Goal: Transaction & Acquisition: Download file/media

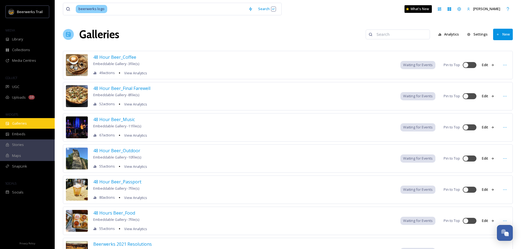
click at [25, 127] on div "Galleries" at bounding box center [27, 123] width 55 height 11
click at [16, 128] on div "Galleries" at bounding box center [27, 123] width 55 height 11
click at [144, 12] on input at bounding box center [177, 9] width 138 height 12
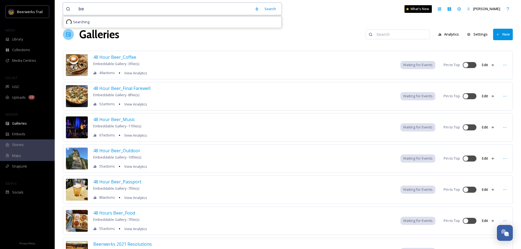
type input "b"
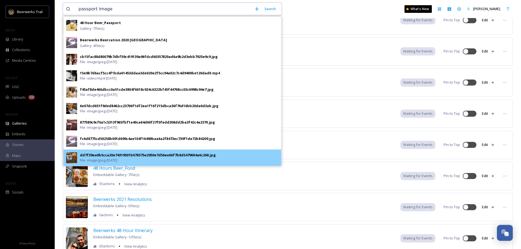
scroll to position [55, 0]
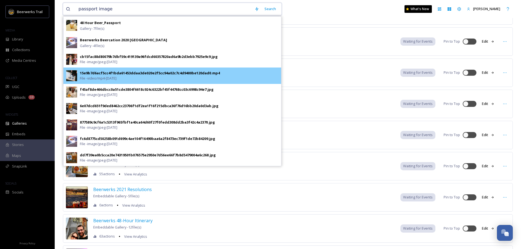
type input "passport image"
click at [118, 75] on div "15e9b7d6acf5cc4f1bda61453ddaa3de020e2f5cc94a02c7c4d9400be120dad0.mp4" at bounding box center [150, 72] width 140 height 5
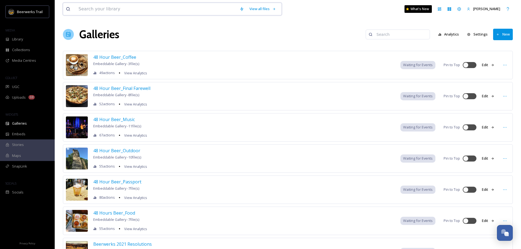
click at [108, 13] on input at bounding box center [156, 9] width 161 height 12
type input "passport"
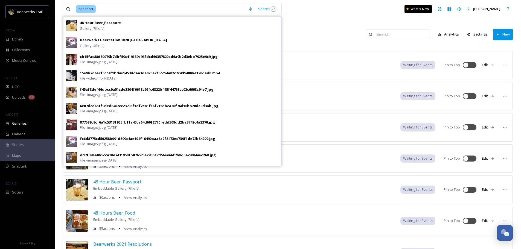
click at [396, 36] on input at bounding box center [400, 34] width 53 height 11
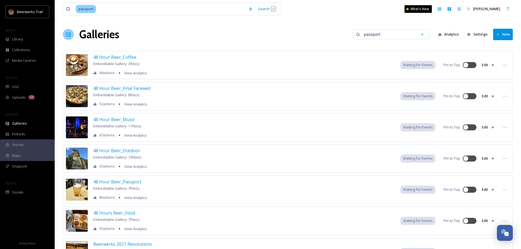
type input "passport"
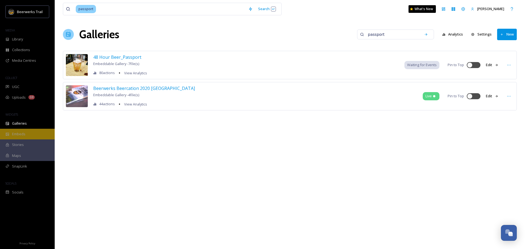
click at [37, 129] on div "Embeds" at bounding box center [27, 134] width 55 height 11
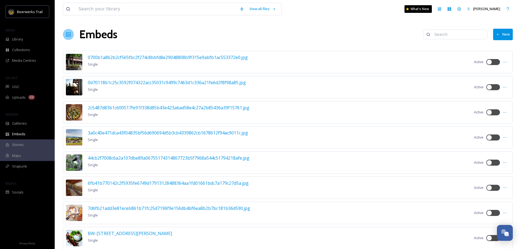
click at [442, 37] on input at bounding box center [457, 34] width 53 height 11
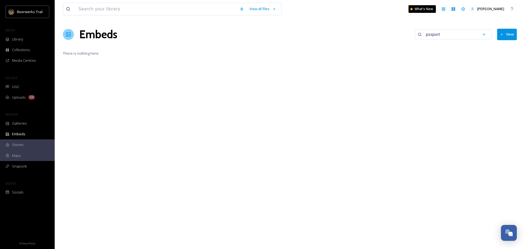
click at [431, 34] on input "pssport" at bounding box center [449, 34] width 53 height 11
type input "passport"
click at [469, 36] on input "passport" at bounding box center [449, 34] width 53 height 11
drag, startPoint x: 469, startPoint y: 36, endPoint x: 427, endPoint y: 36, distance: 41.8
click at [427, 36] on input "passport" at bounding box center [449, 34] width 53 height 11
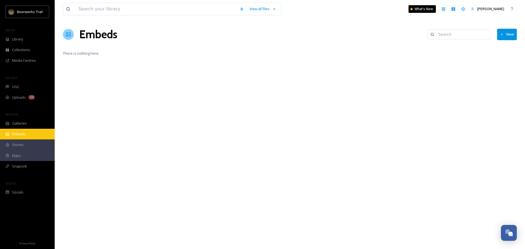
click at [25, 132] on span "Embeds" at bounding box center [18, 133] width 13 height 5
click at [34, 145] on div "Stories" at bounding box center [27, 144] width 55 height 11
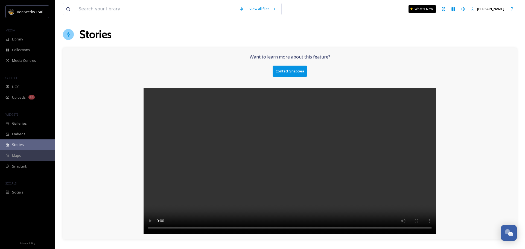
click at [14, 160] on div "Maps" at bounding box center [27, 155] width 55 height 11
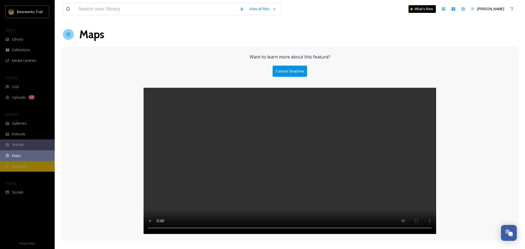
click at [15, 168] on span "SnapLink" at bounding box center [19, 166] width 15 height 5
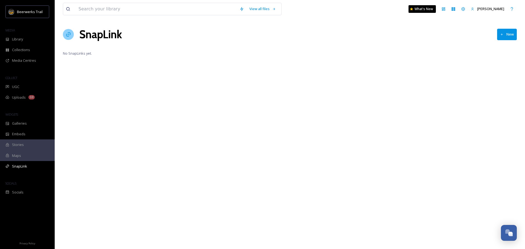
click at [12, 186] on div "SOCIALS" at bounding box center [27, 183] width 55 height 7
click at [13, 192] on span "Socials" at bounding box center [17, 192] width 11 height 5
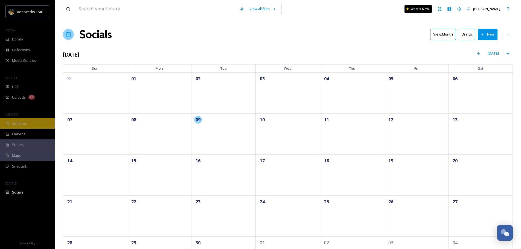
click at [17, 121] on span "Galleries" at bounding box center [19, 123] width 15 height 5
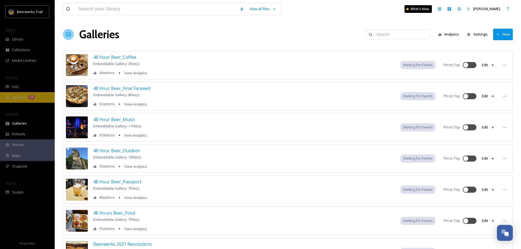
click at [25, 98] on span "Uploads" at bounding box center [19, 97] width 14 height 5
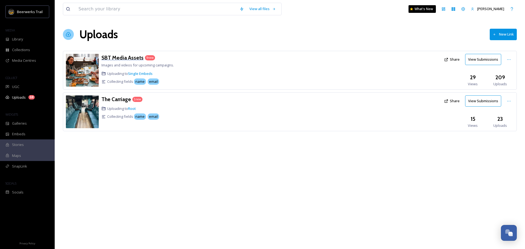
click at [115, 57] on h3 "SBT Media Assets" at bounding box center [122, 57] width 42 height 7
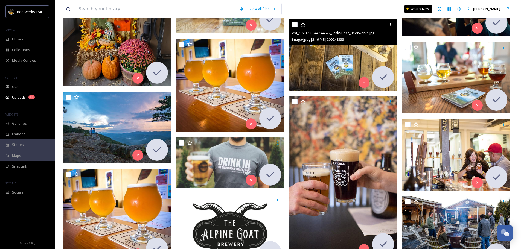
scroll to position [519, 0]
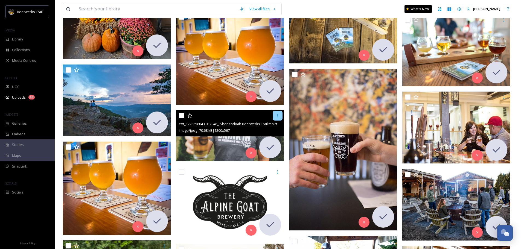
click at [278, 114] on icon at bounding box center [277, 115] width 4 height 4
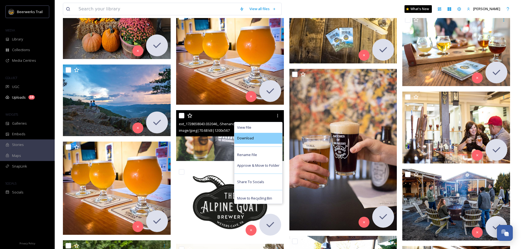
click at [245, 138] on span "Download" at bounding box center [245, 138] width 17 height 5
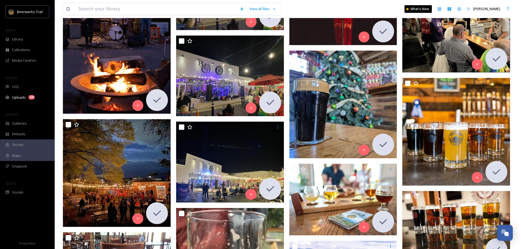
scroll to position [3033, 0]
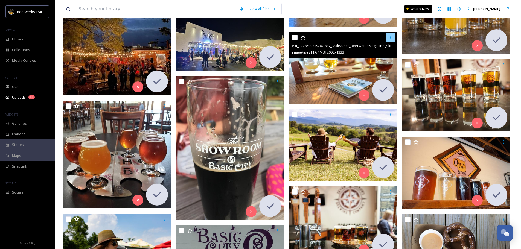
click at [392, 36] on icon at bounding box center [390, 37] width 4 height 4
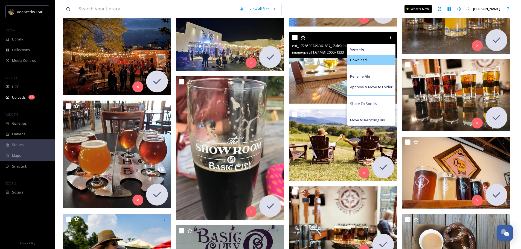
click at [359, 59] on span "Download" at bounding box center [358, 59] width 17 height 5
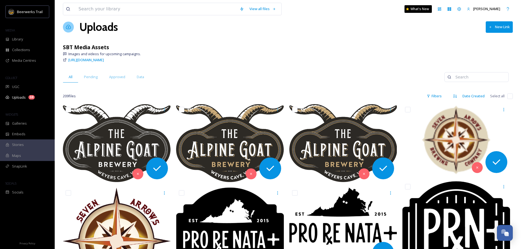
scroll to position [0, 0]
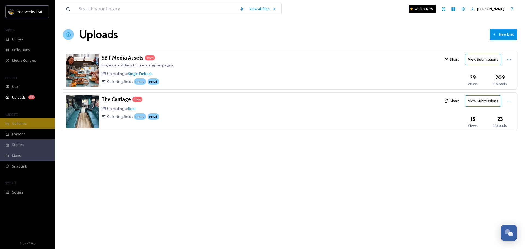
click at [30, 121] on div "Galleries" at bounding box center [27, 123] width 55 height 11
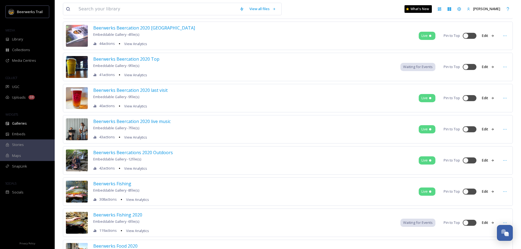
scroll to position [437, 0]
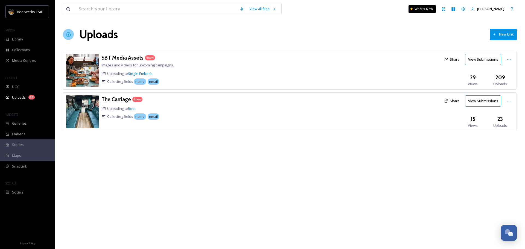
click at [123, 61] on div "SBT Media Assets 9 new Images and videos for upcoming campaigns. Uploading to S…" at bounding box center [213, 70] width 224 height 33
click at [123, 59] on h3 "SBT Media Assets" at bounding box center [122, 57] width 42 height 7
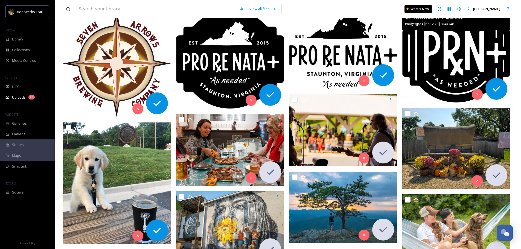
scroll to position [273, 0]
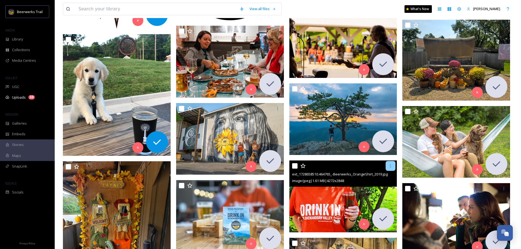
click at [390, 170] on div at bounding box center [390, 166] width 10 height 10
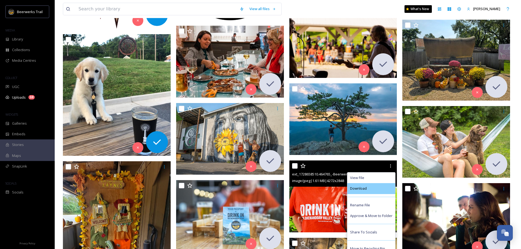
click at [366, 190] on div "Download" at bounding box center [371, 188] width 48 height 11
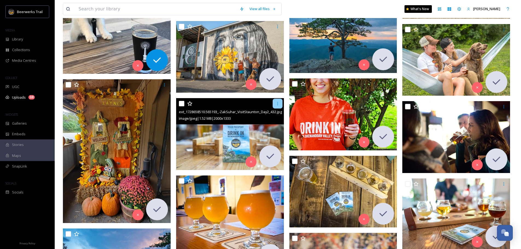
scroll to position [383, 0]
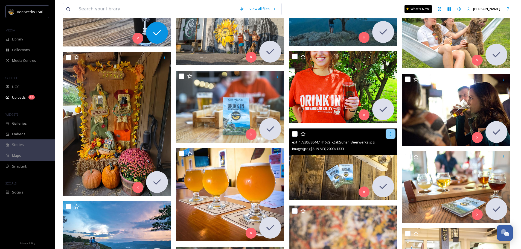
click at [390, 132] on icon at bounding box center [390, 134] width 4 height 4
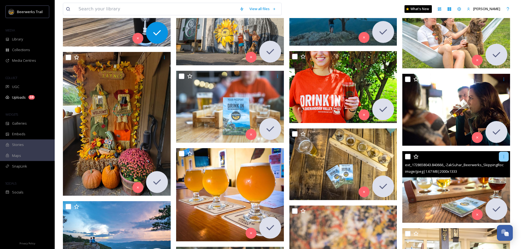
click at [502, 155] on icon at bounding box center [503, 156] width 4 height 4
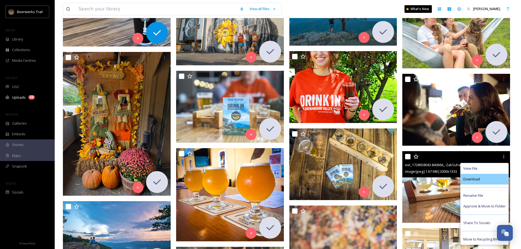
click at [475, 181] on span "Download" at bounding box center [471, 179] width 17 height 5
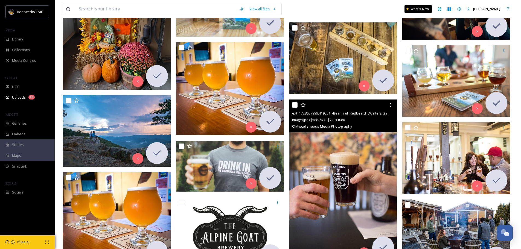
scroll to position [492, 0]
